Goal: Task Accomplishment & Management: Complete application form

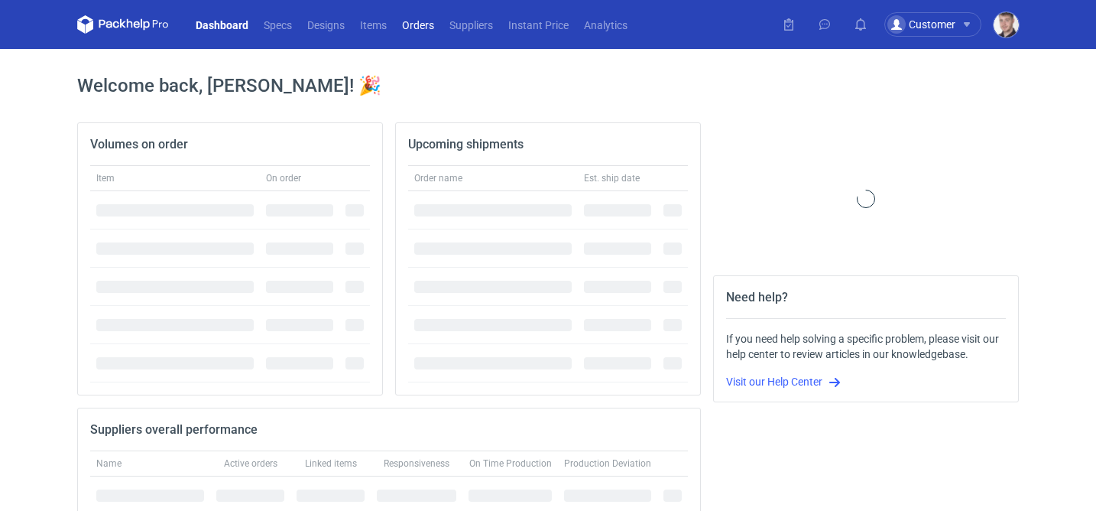
click at [421, 30] on link "Orders" at bounding box center [418, 24] width 47 height 18
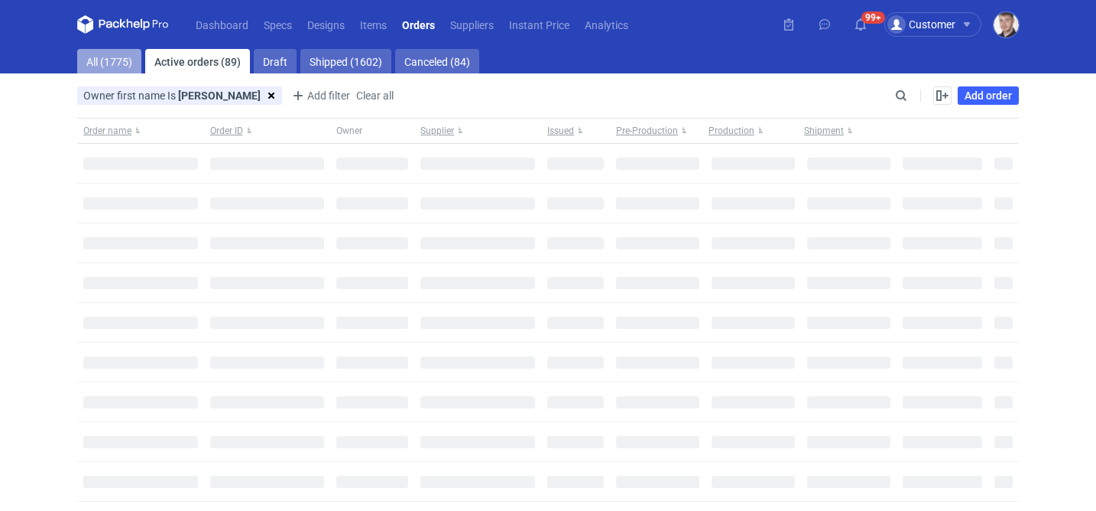
click at [120, 63] on link "All (1775)" at bounding box center [109, 61] width 64 height 24
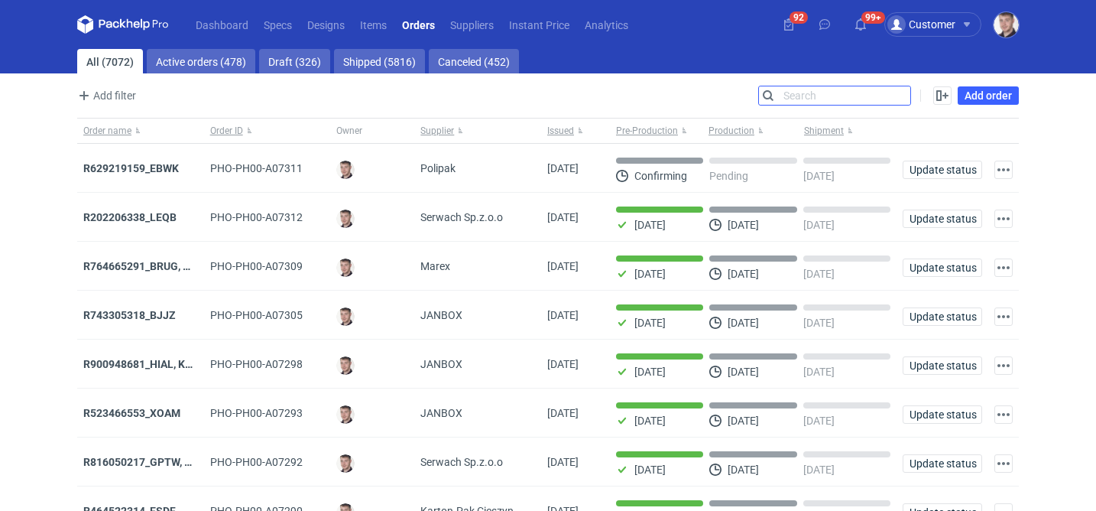
click at [905, 88] on input "Search" at bounding box center [834, 95] width 151 height 18
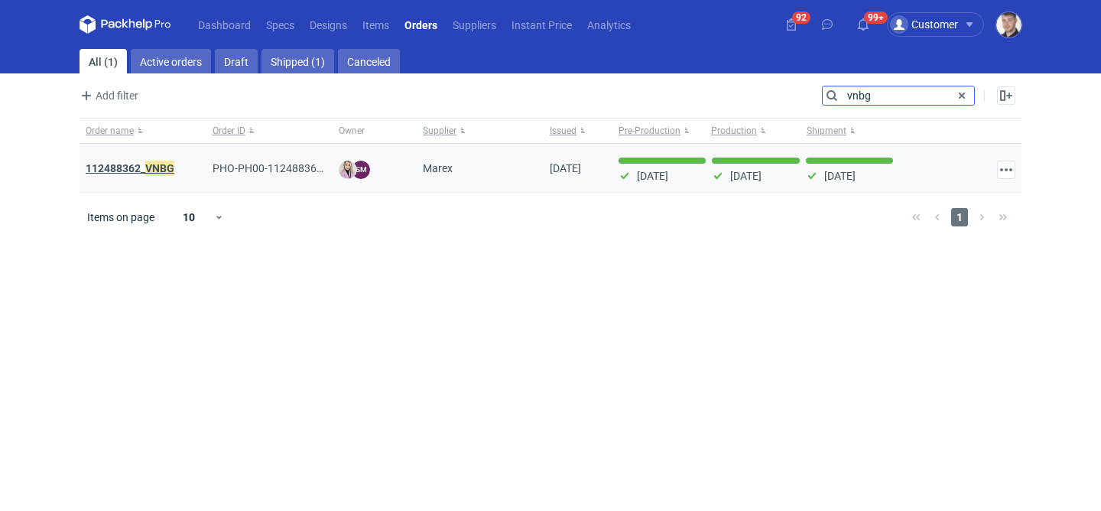
type input "vnbg"
click at [148, 171] on em "VNBG" at bounding box center [159, 168] width 29 height 17
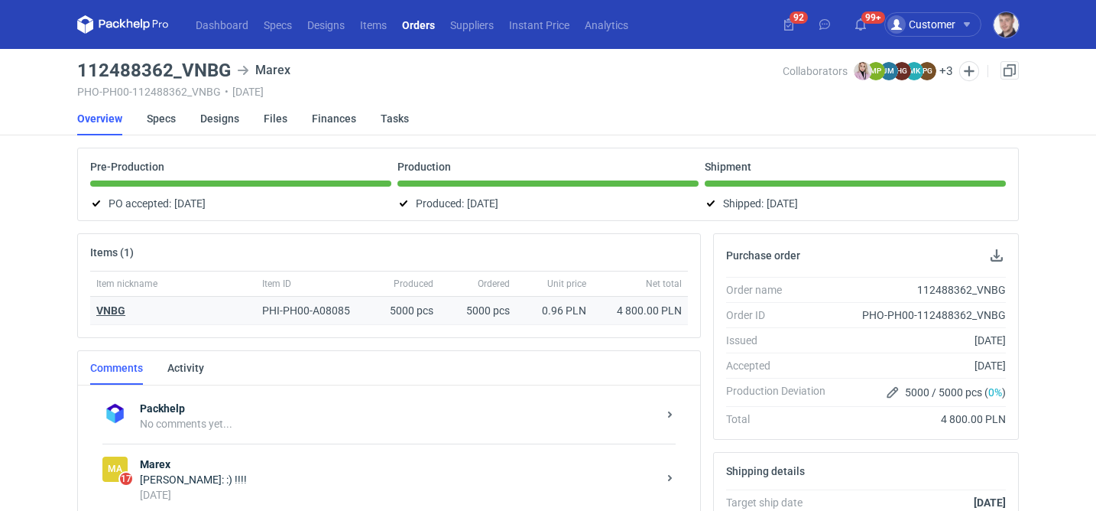
click at [119, 315] on strong "VNBG" at bounding box center [110, 310] width 29 height 12
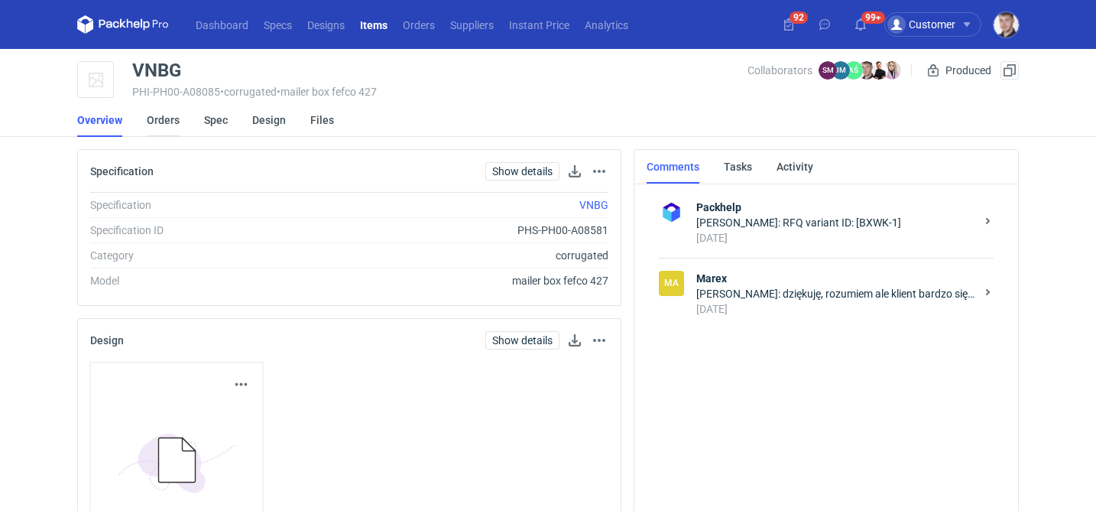
click at [161, 120] on link "Orders" at bounding box center [163, 120] width 33 height 34
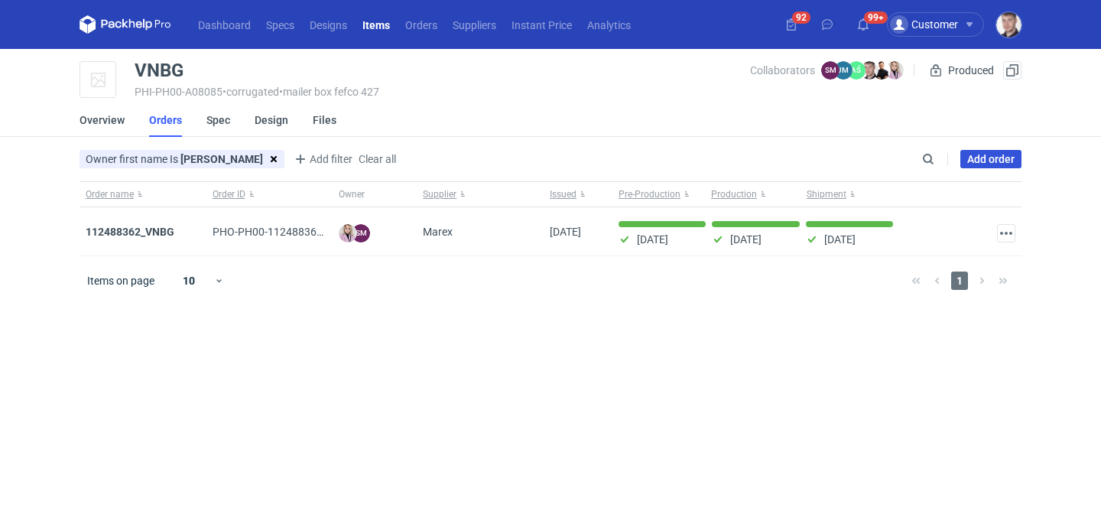
click at [976, 158] on link "Add order" at bounding box center [990, 159] width 61 height 18
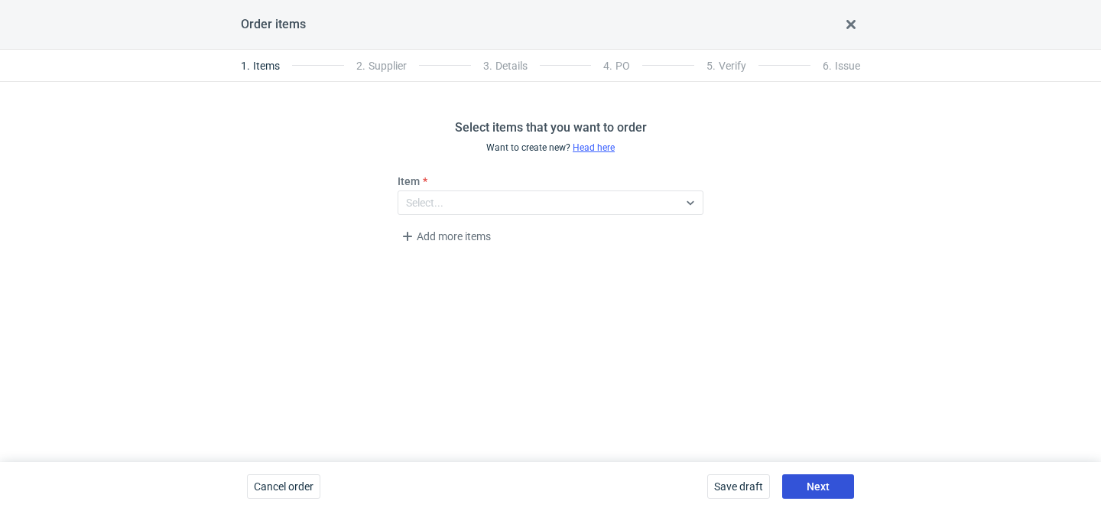
click at [837, 481] on button "Next" at bounding box center [818, 486] width 72 height 24
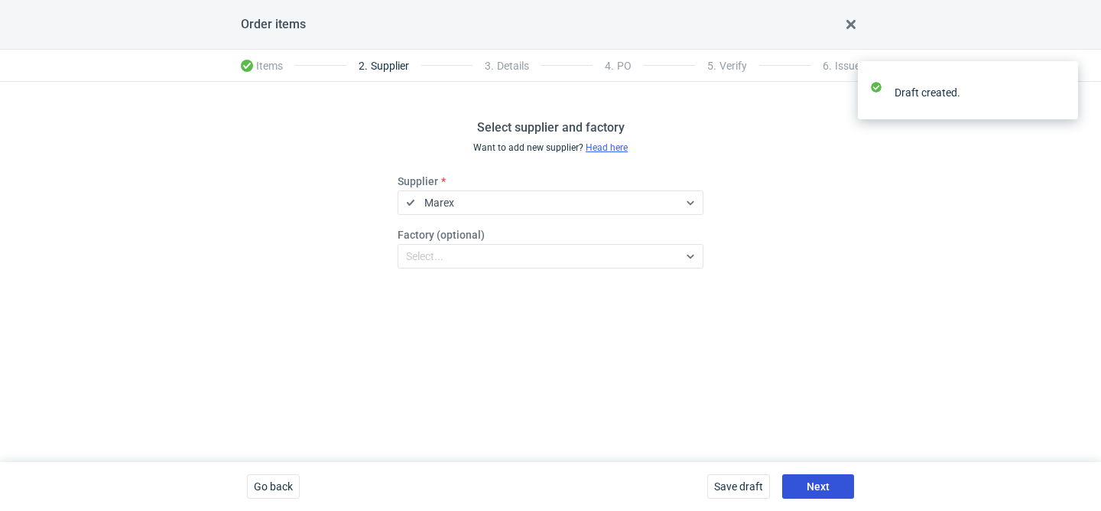
click at [837, 481] on button "Next" at bounding box center [818, 486] width 72 height 24
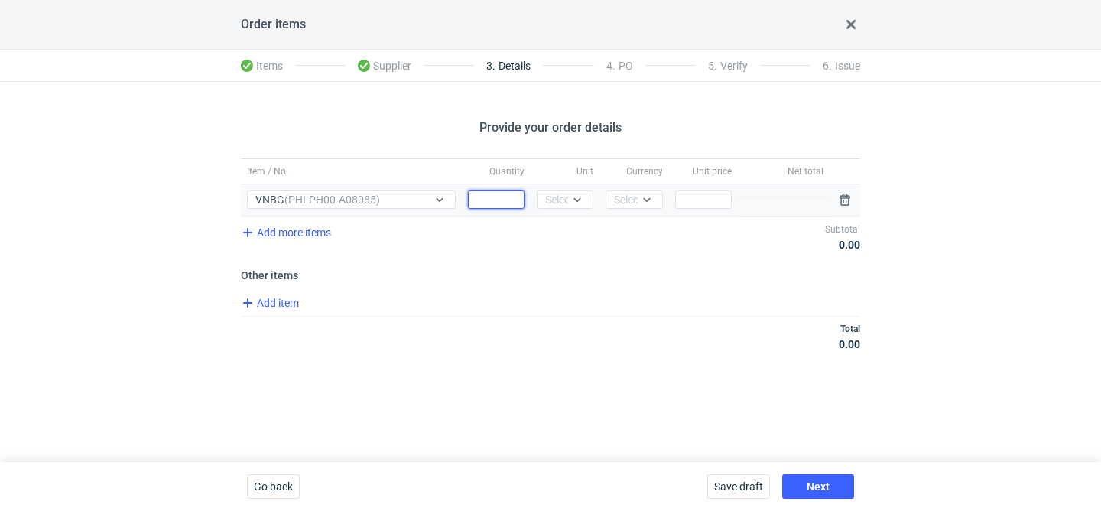
click at [490, 208] on input "Quantity" at bounding box center [496, 199] width 57 height 18
type input "10000"
click at [565, 192] on div "Select..." at bounding box center [563, 199] width 37 height 15
click at [558, 236] on span "pcs" at bounding box center [557, 231] width 17 height 15
click at [638, 193] on div at bounding box center [647, 199] width 18 height 12
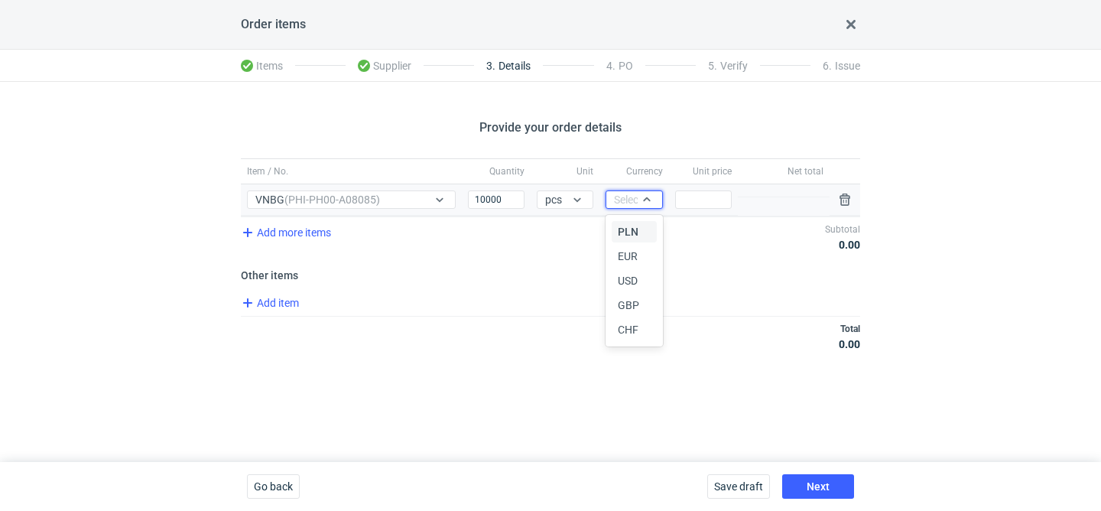
click at [636, 226] on span "PLN" at bounding box center [628, 231] width 21 height 15
click at [685, 206] on input "Price" at bounding box center [703, 199] width 57 height 18
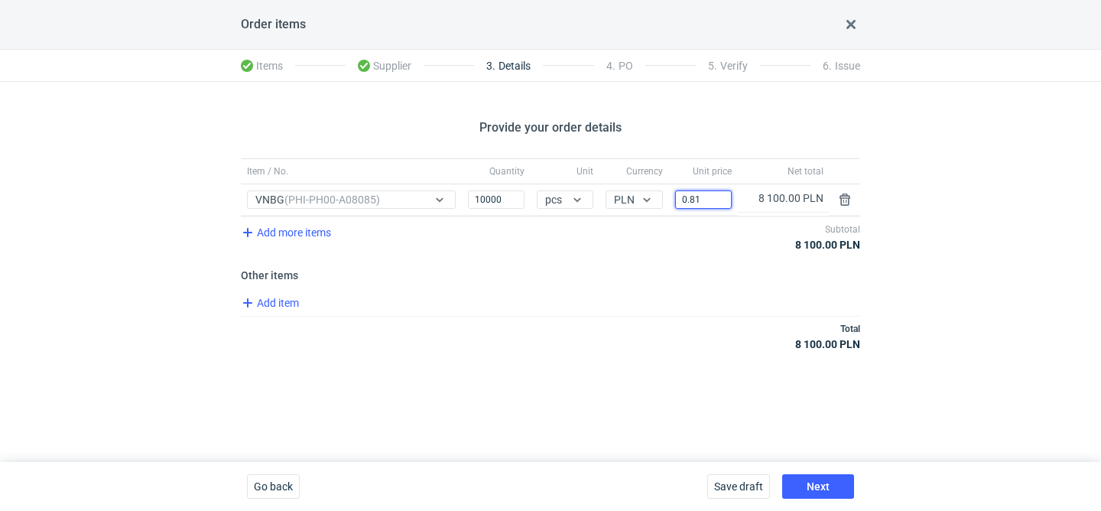
type input "0.81"
click at [830, 472] on div "Save draft Next" at bounding box center [780, 486] width 159 height 49
click at [828, 479] on button "Next" at bounding box center [818, 486] width 72 height 24
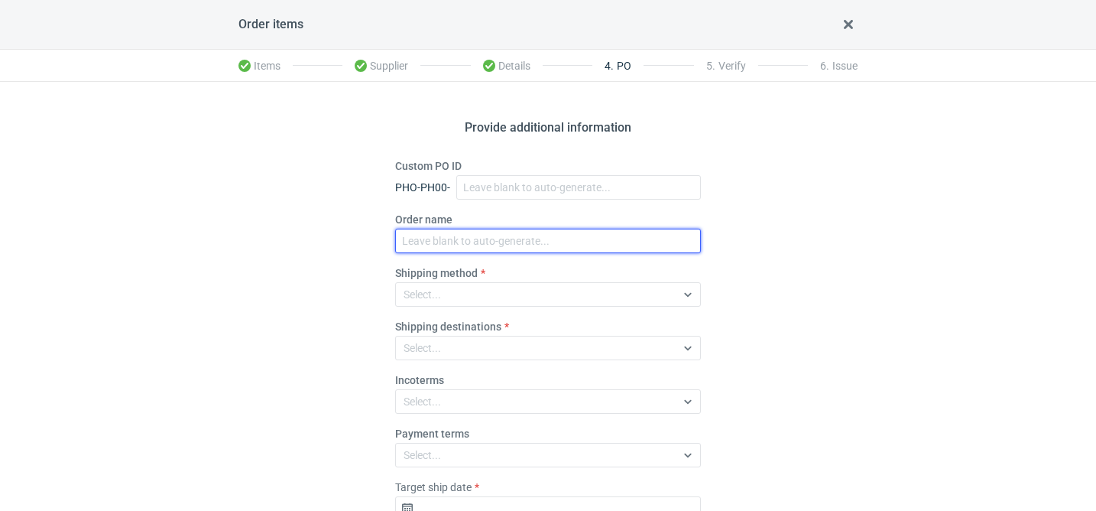
click at [456, 236] on input "Order name" at bounding box center [548, 241] width 306 height 24
paste input "R642794412"
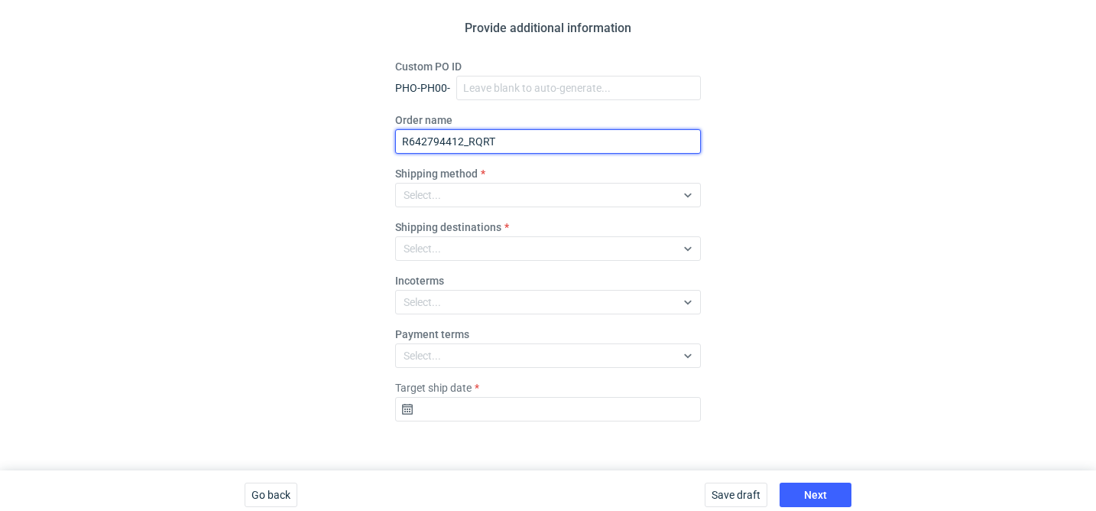
scroll to position [101, 0]
type input "R642794412_RQRT"
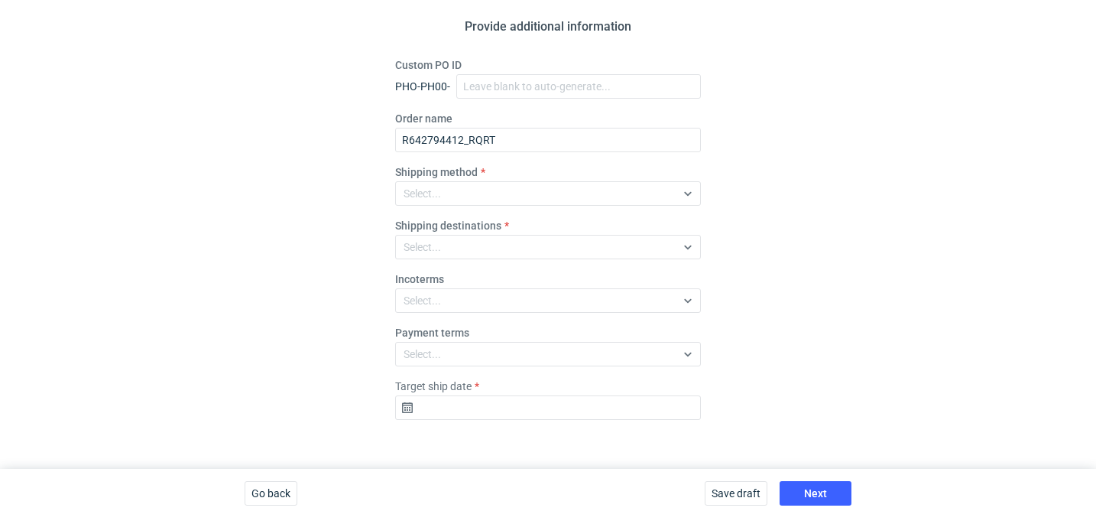
click at [443, 216] on fieldset "Custom PO ID PHO-PH00- Order name R642794412_RQRT Shipping method Select... Shi…" at bounding box center [548, 244] width 306 height 375
click at [455, 203] on div "Select..." at bounding box center [536, 193] width 280 height 21
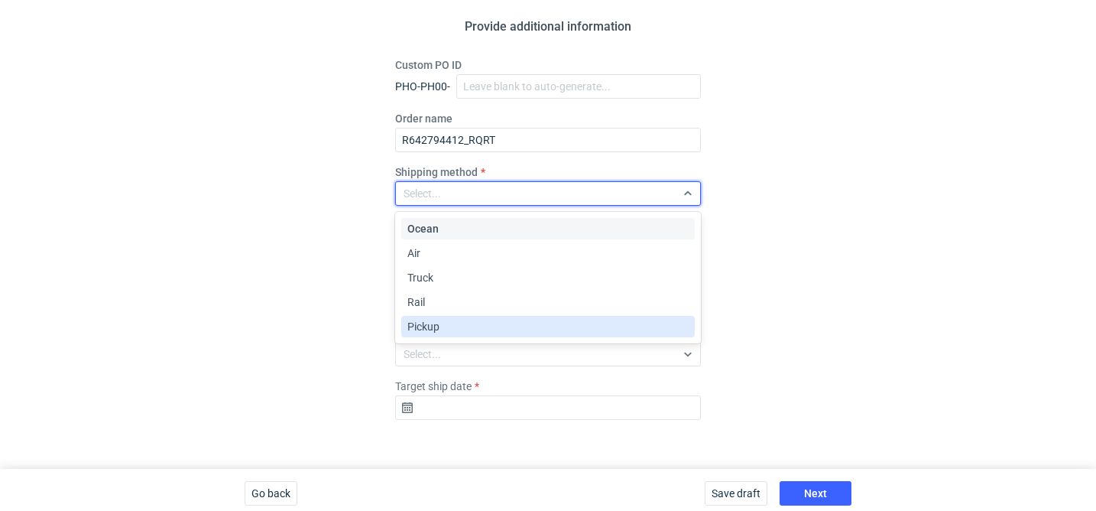
click at [447, 326] on div "Pickup" at bounding box center [548, 326] width 281 height 15
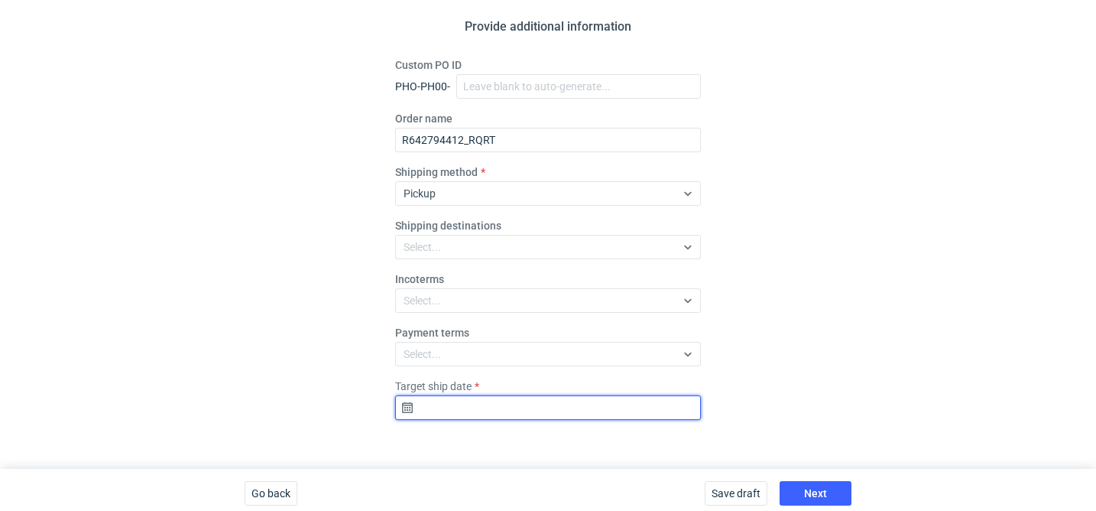
click at [496, 415] on input "Target ship date" at bounding box center [548, 407] width 306 height 24
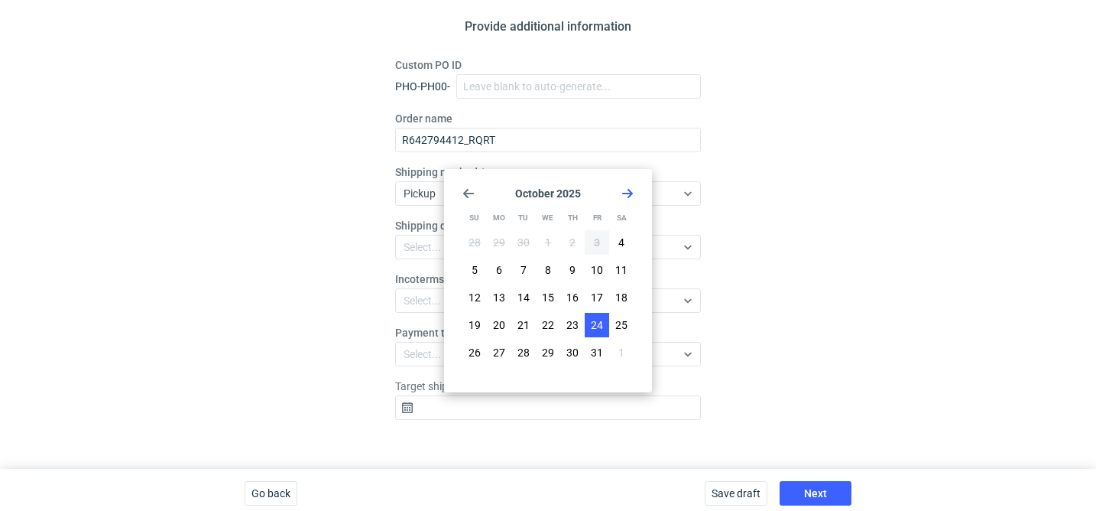
click at [601, 324] on span "24" at bounding box center [597, 324] width 12 height 15
type input "[DATE]"
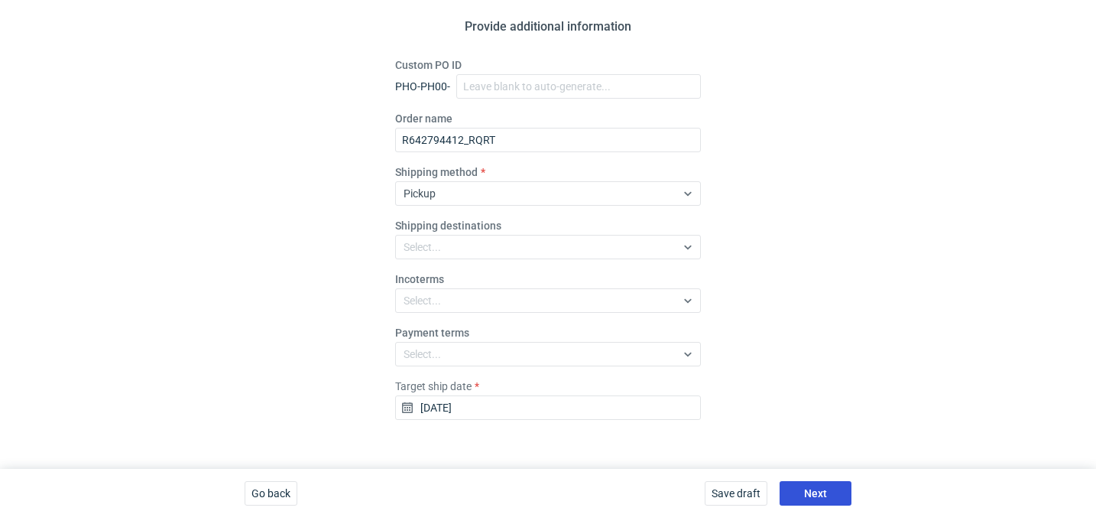
click at [821, 503] on button "Next" at bounding box center [816, 493] width 72 height 24
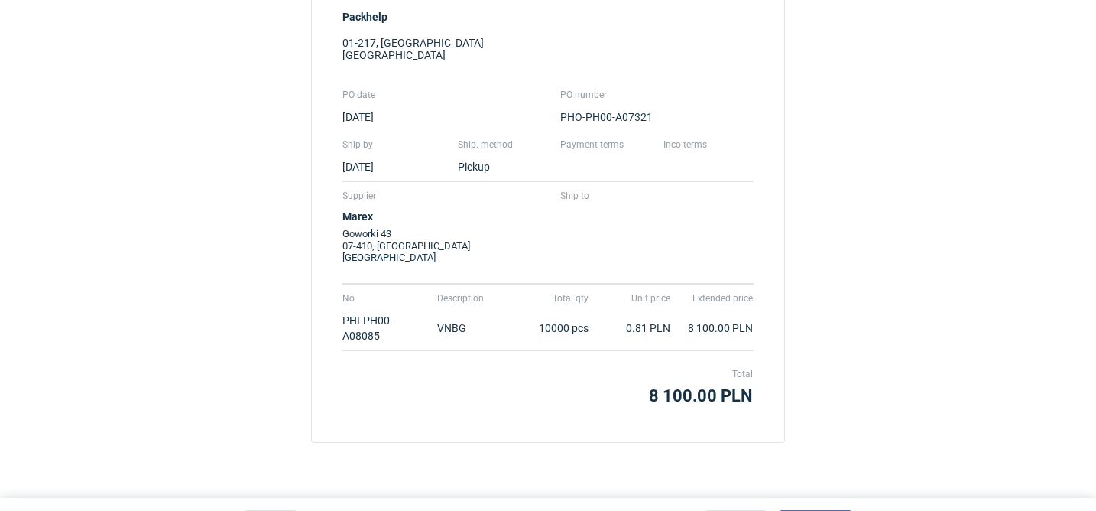
scroll to position [216, 0]
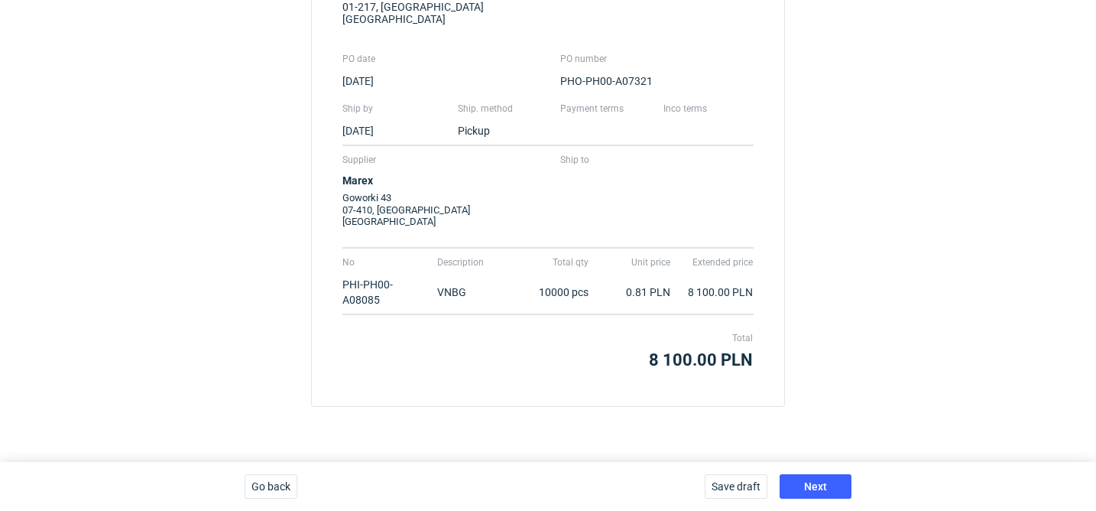
click at [827, 471] on div "Save draft Next" at bounding box center [778, 486] width 159 height 49
click at [826, 479] on button "Next" at bounding box center [816, 486] width 72 height 24
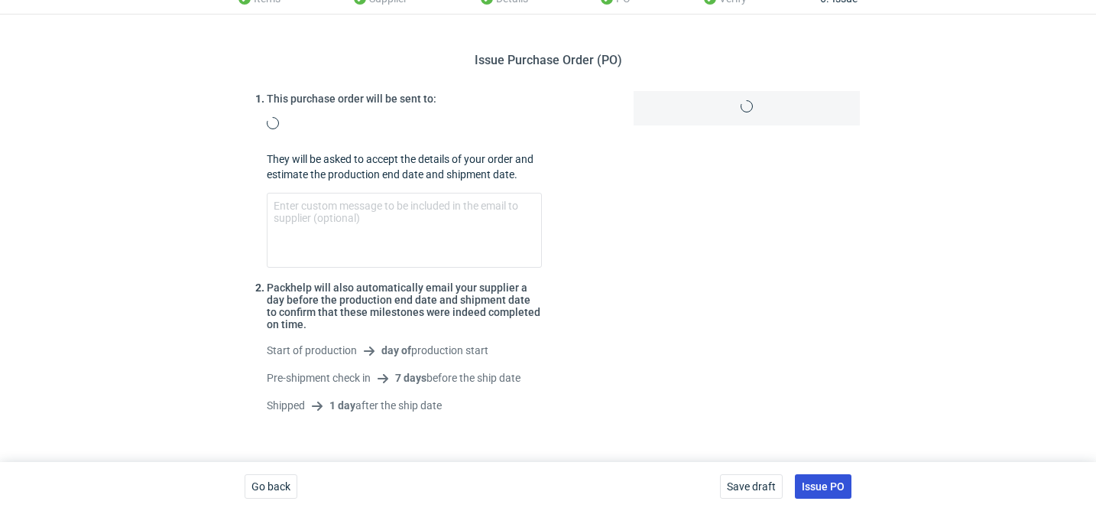
scroll to position [216, 0]
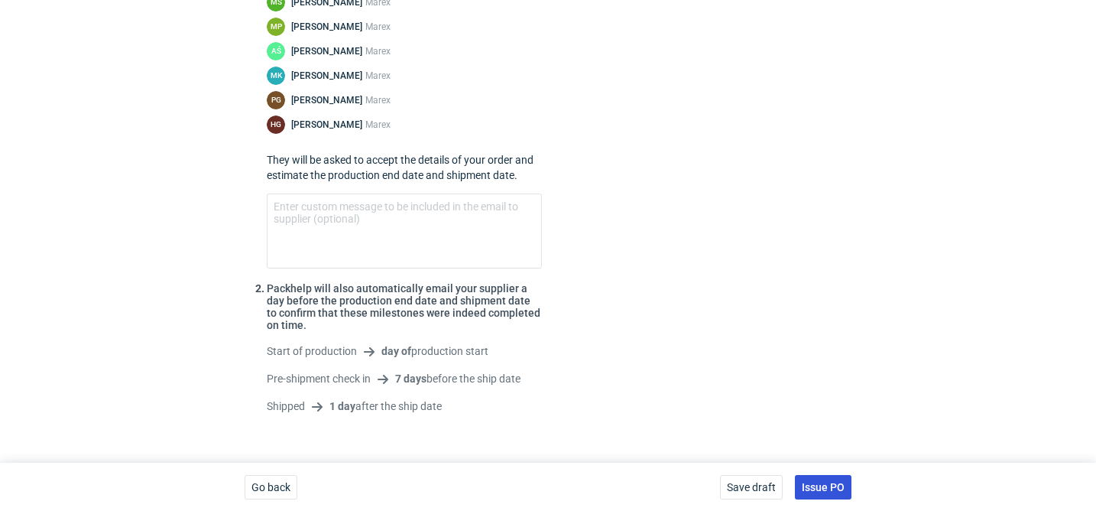
click at [832, 489] on span "Issue PO" at bounding box center [823, 487] width 43 height 11
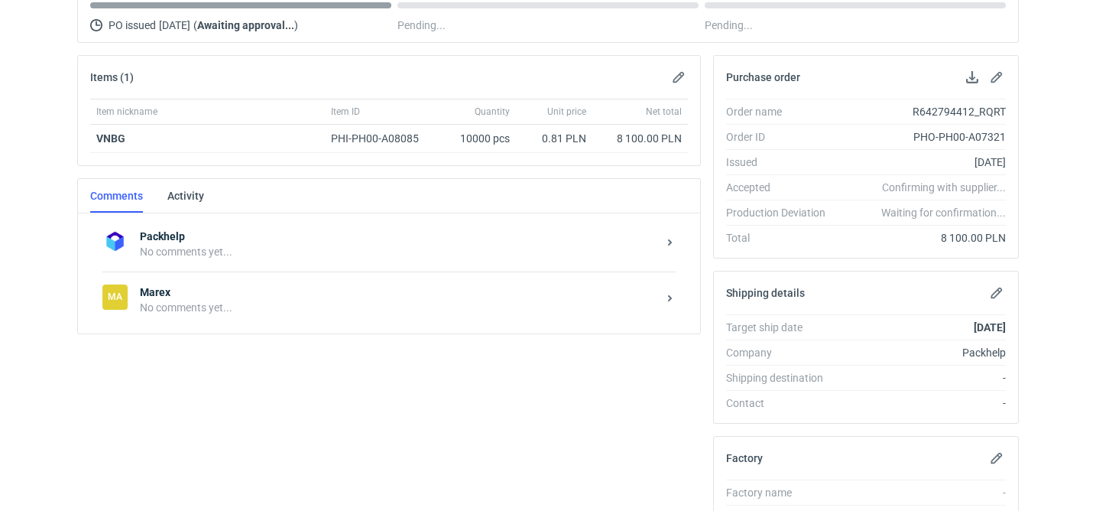
scroll to position [195, 0]
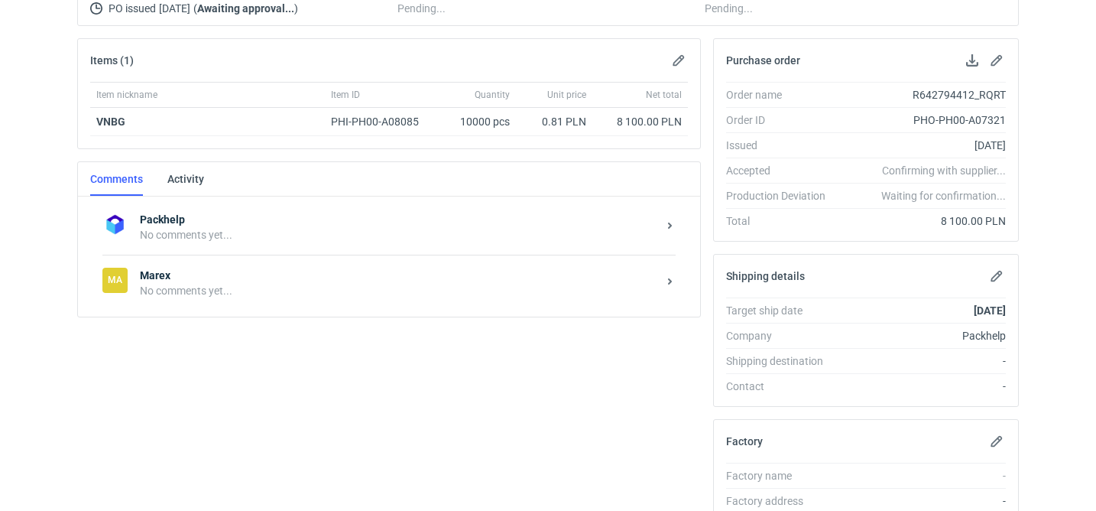
click at [236, 316] on div "Packhelp No comments yet... Ma Marex No comments yet..." at bounding box center [389, 257] width 622 height 120
click at [242, 304] on div "[PERSON_NAME] No comments yet..." at bounding box center [388, 283] width 573 height 56
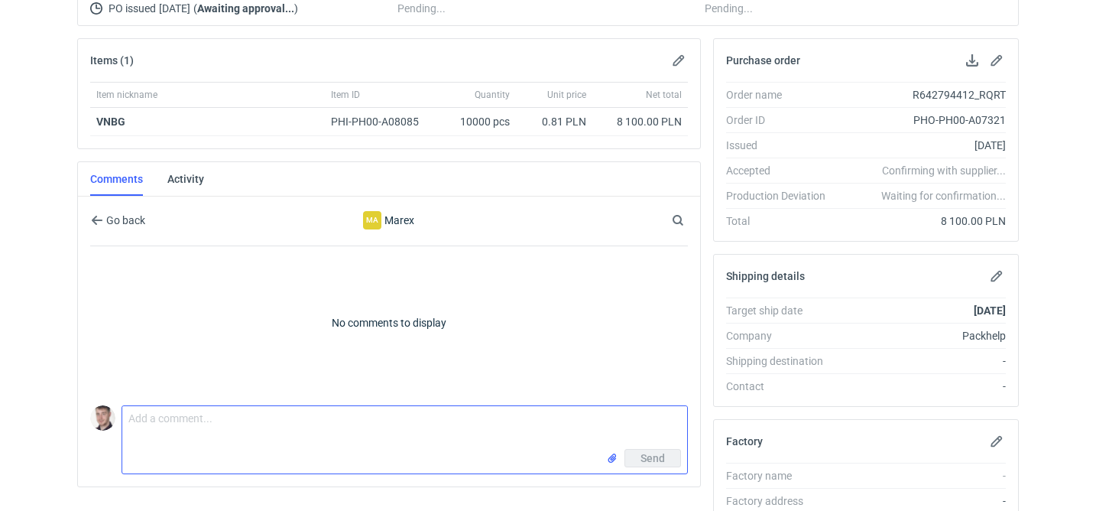
click at [223, 421] on textarea "Comment message" at bounding box center [404, 427] width 565 height 43
paste textarea "CBNR - 1"
paste textarea "R112488362_VNBG"
type textarea "wycena CBNR - 1 powtórka 1:1 R112488362_VNBG ostatnio"
click at [614, 458] on input "file" at bounding box center [612, 458] width 12 height 16
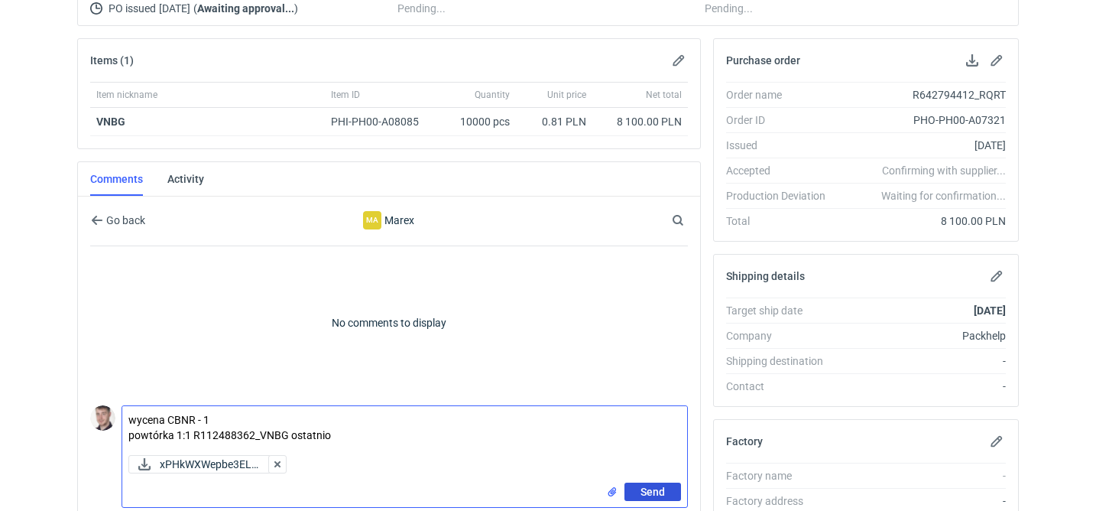
click at [672, 492] on button "Send" at bounding box center [653, 491] width 57 height 18
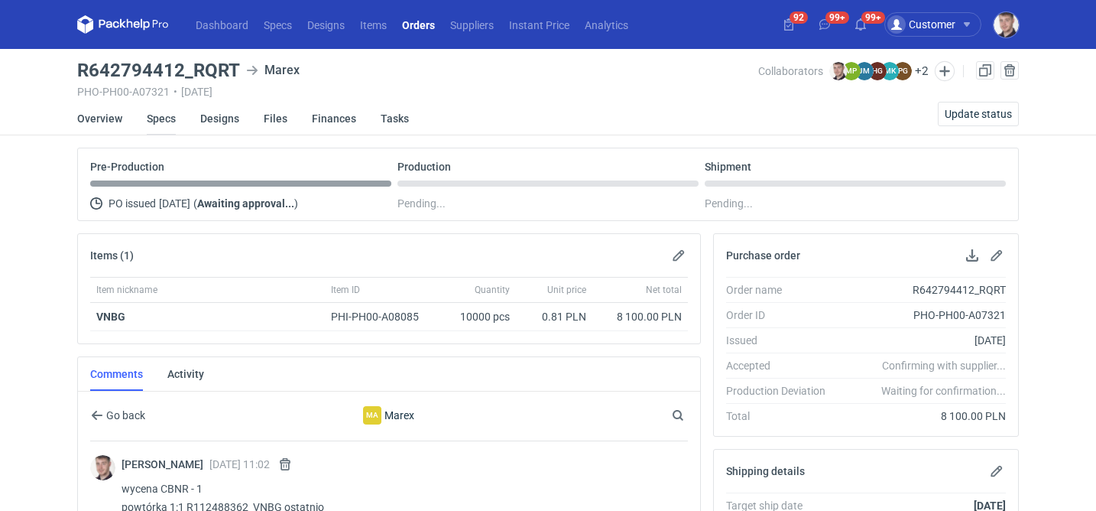
click at [174, 124] on link "Specs" at bounding box center [161, 119] width 29 height 34
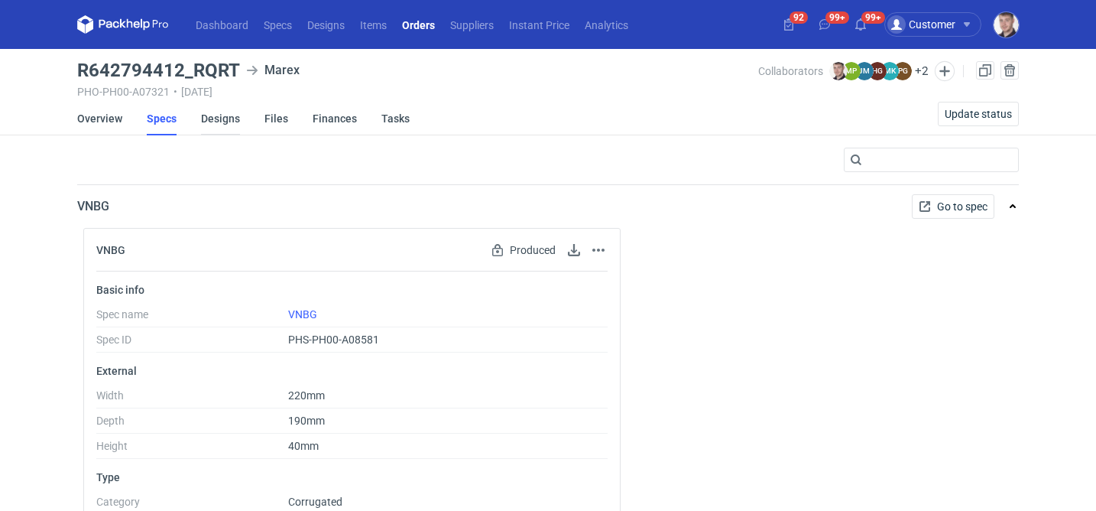
click at [206, 123] on link "Designs" at bounding box center [220, 119] width 39 height 34
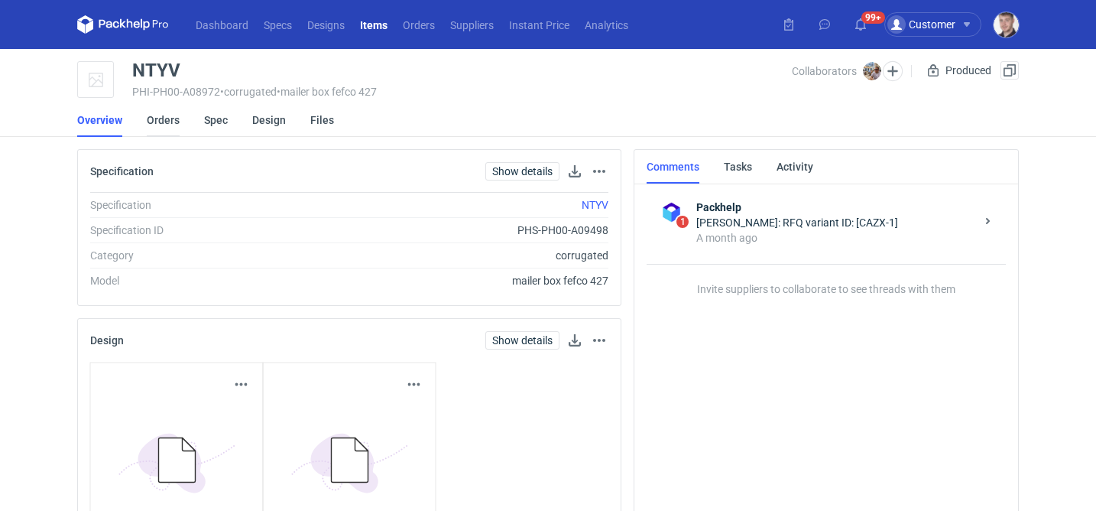
click at [147, 112] on link "Orders" at bounding box center [163, 120] width 33 height 34
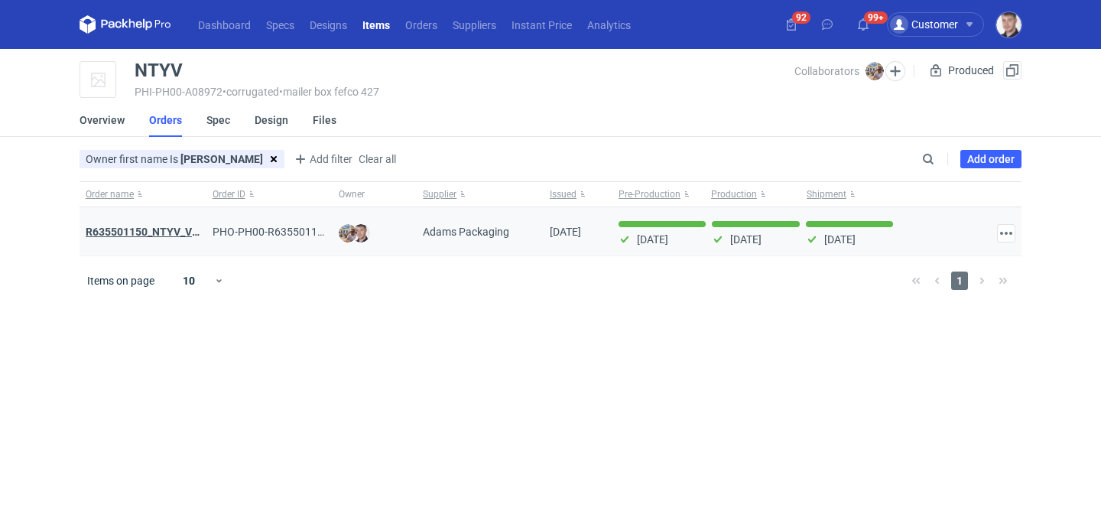
click at [148, 232] on strong "R635501150_NTYV_VNSV" at bounding box center [150, 232] width 128 height 12
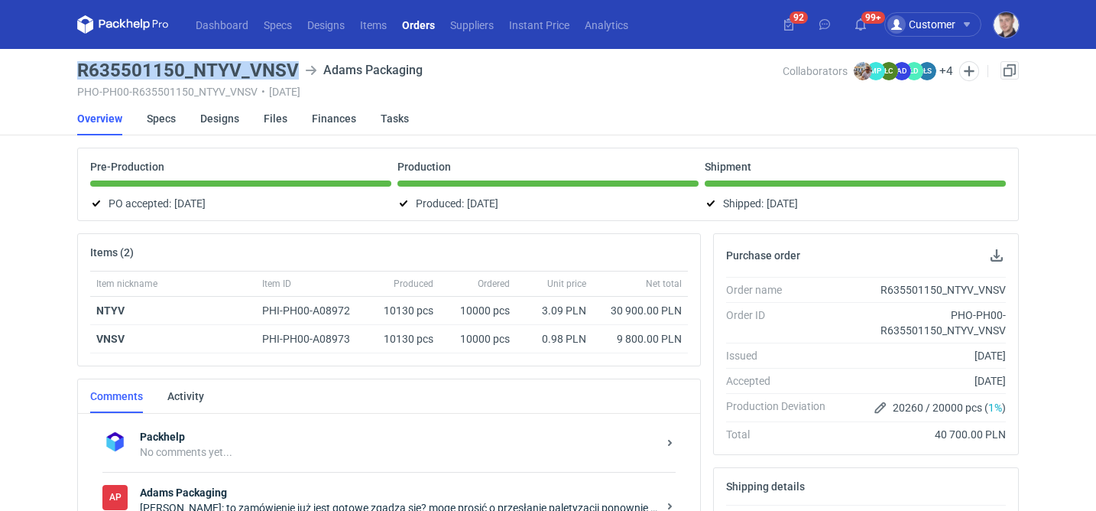
drag, startPoint x: 79, startPoint y: 67, endPoint x: 297, endPoint y: 69, distance: 217.9
click at [297, 69] on div "R635501150_NTYV_VNSV Adams Packaging" at bounding box center [430, 70] width 706 height 18
copy h3 "R635501150_NTYV_VNSV"
